Goal: Task Accomplishment & Management: Use online tool/utility

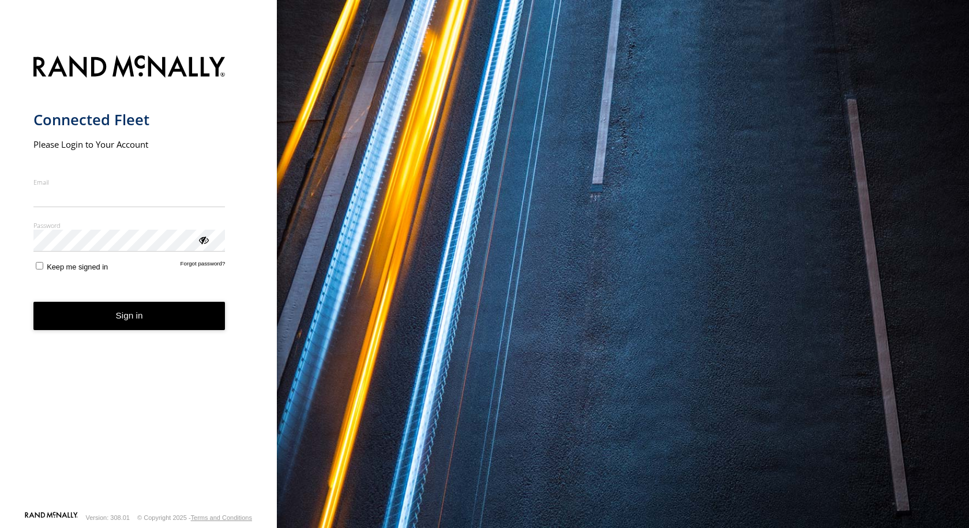
type input "**********"
click at [121, 329] on button "Sign in" at bounding box center [129, 316] width 192 height 28
click at [130, 320] on button "Sign in" at bounding box center [129, 316] width 192 height 28
